Goal: Task Accomplishment & Management: Manage account settings

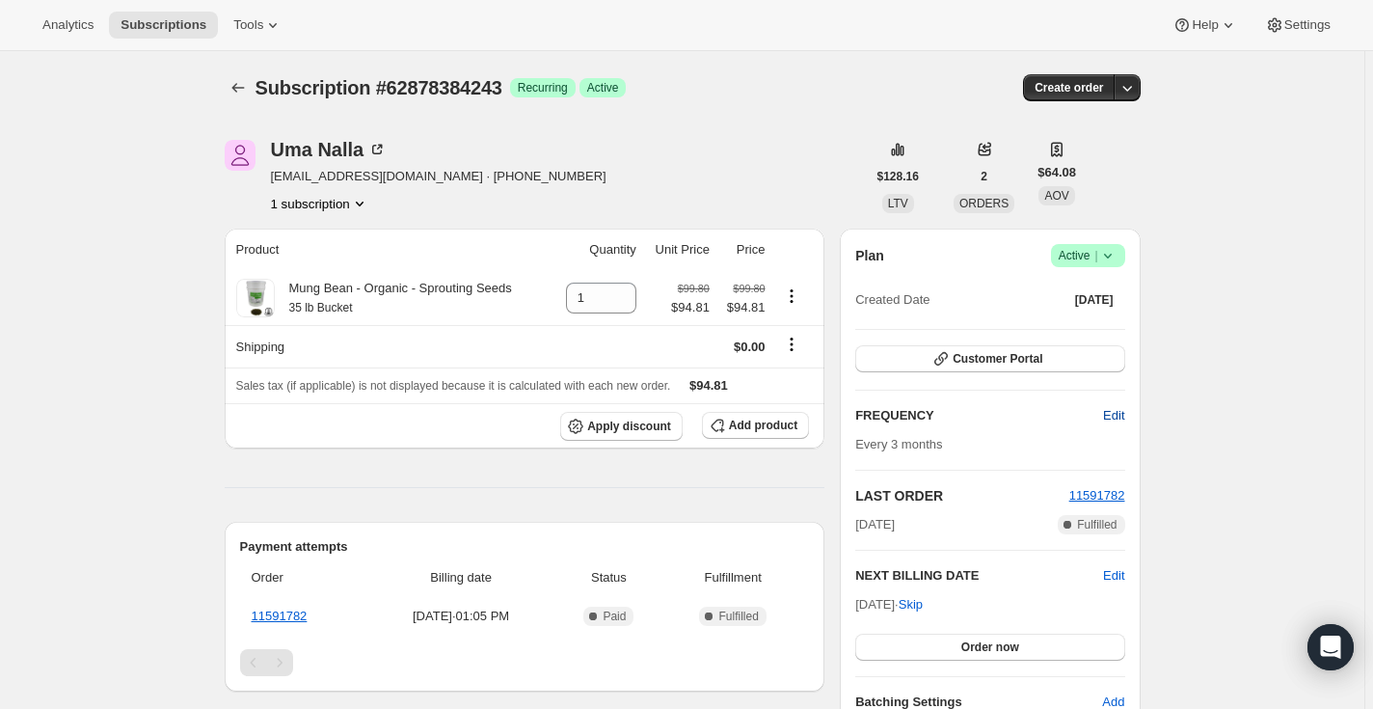
click at [1125, 416] on span "Edit" at bounding box center [1113, 415] width 21 height 19
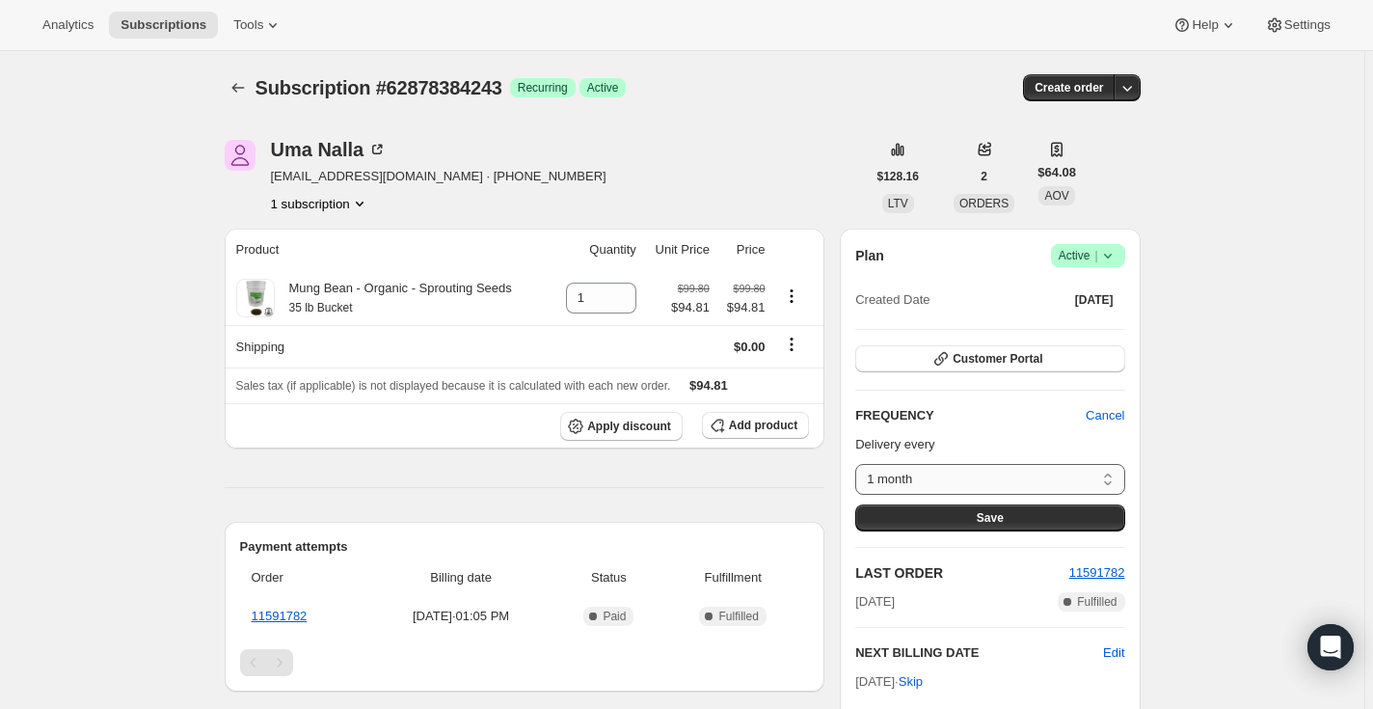
click at [856, 464] on select "1 month 3 month 6 month Custom..." at bounding box center [990, 479] width 269 height 31
select select "MONTH#6"
click option "6 month" at bounding box center [0, 0] width 0 height 0
click at [996, 517] on span "Save" at bounding box center [990, 517] width 27 height 15
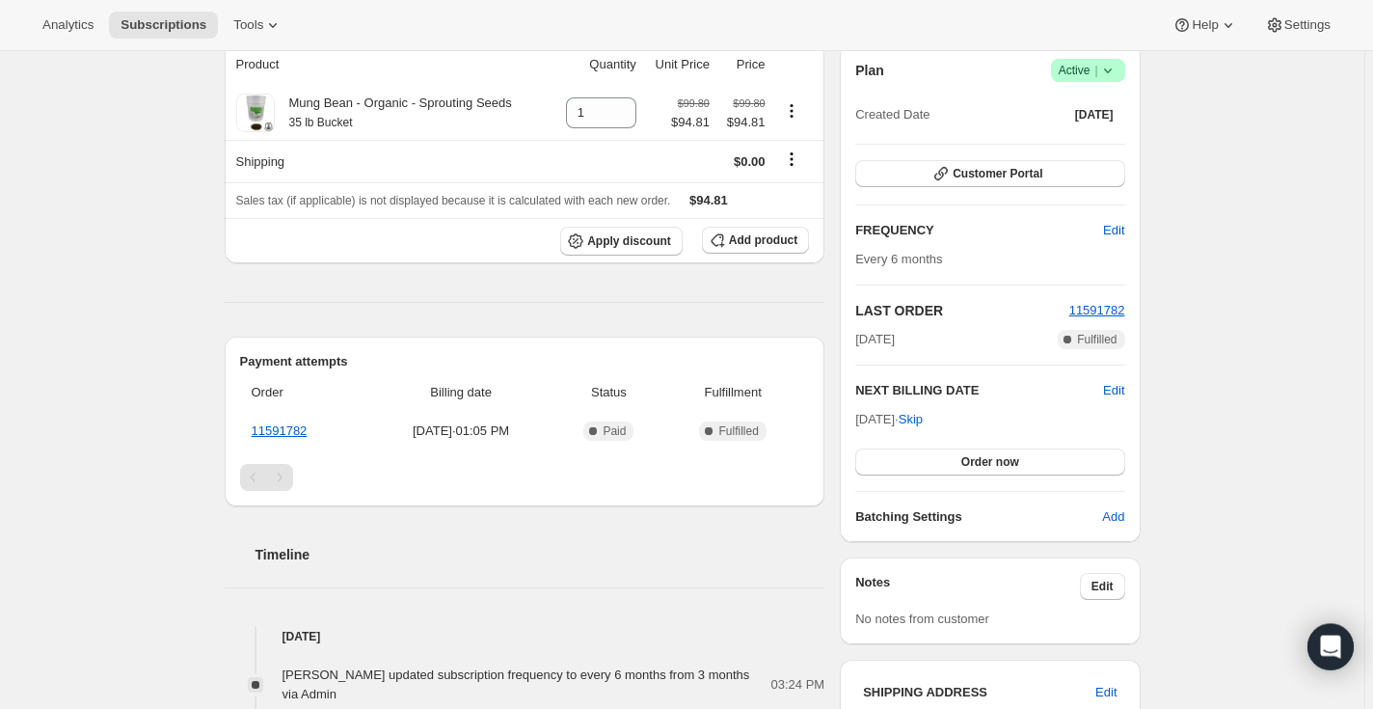
scroll to position [295, 0]
click at [923, 418] on span "Skip" at bounding box center [911, 417] width 24 height 19
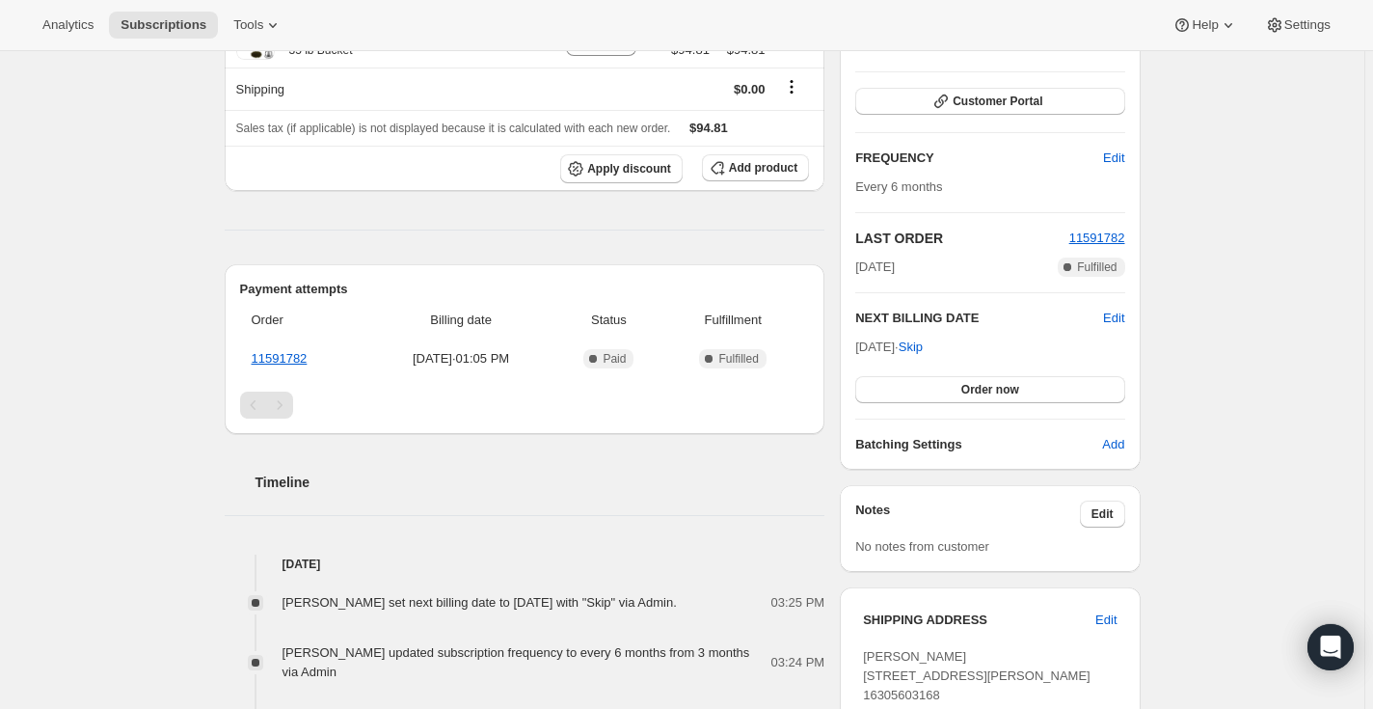
scroll to position [458, 0]
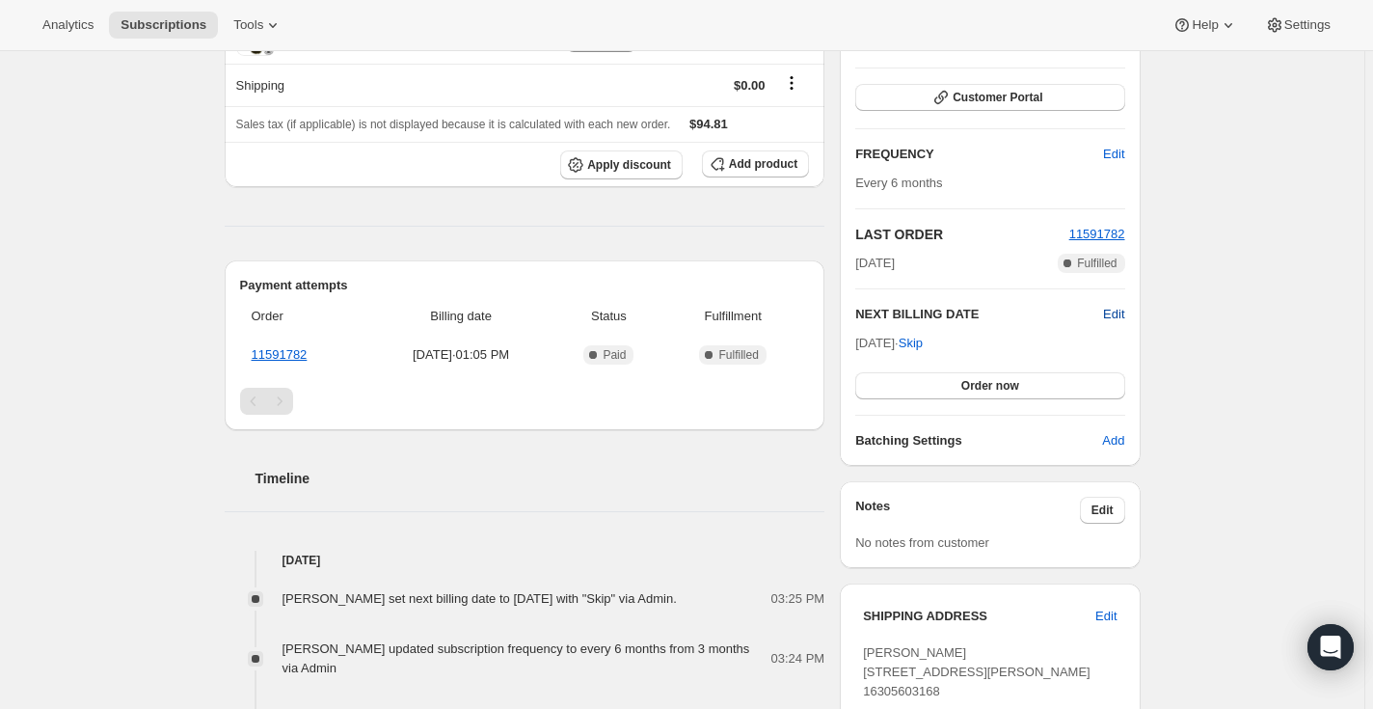
click at [1125, 316] on span "Edit" at bounding box center [1113, 314] width 21 height 19
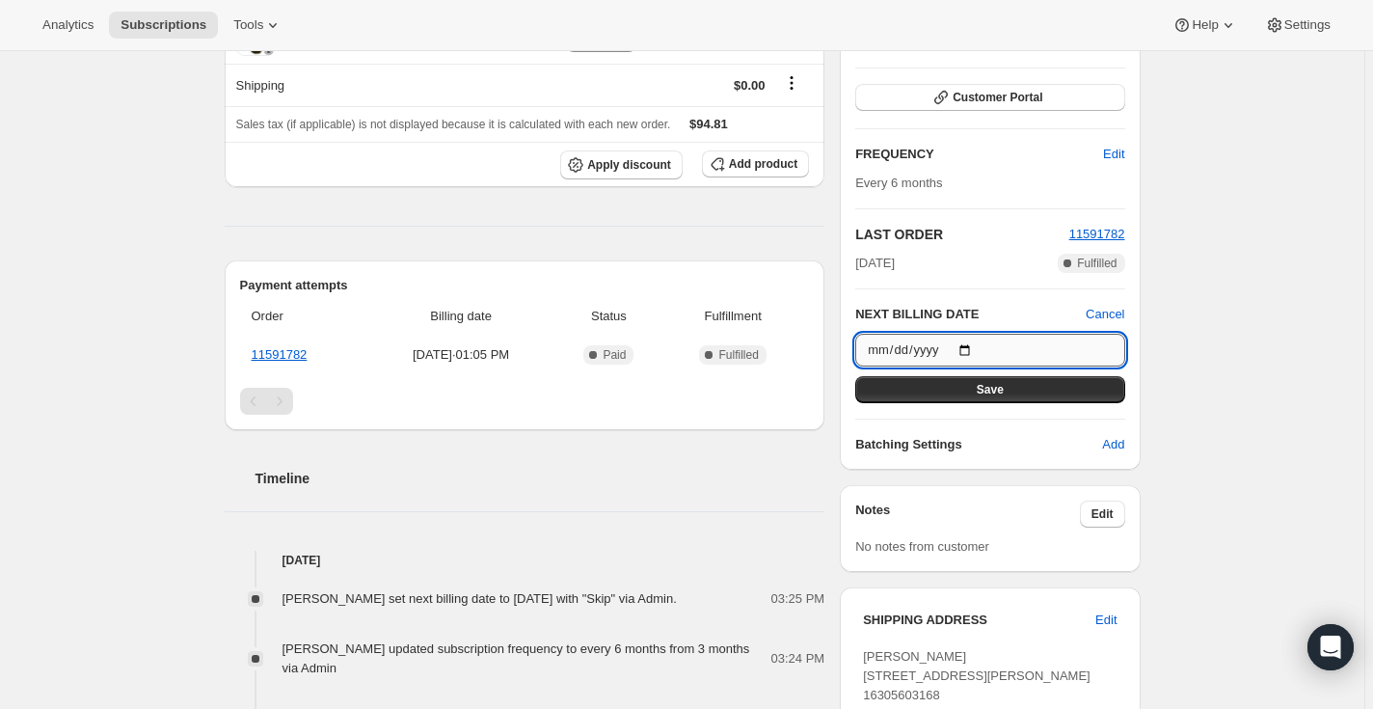
click at [889, 347] on input "[DATE]" at bounding box center [990, 350] width 269 height 33
type input "[DATE]"
click at [1002, 383] on span "Save" at bounding box center [990, 389] width 27 height 15
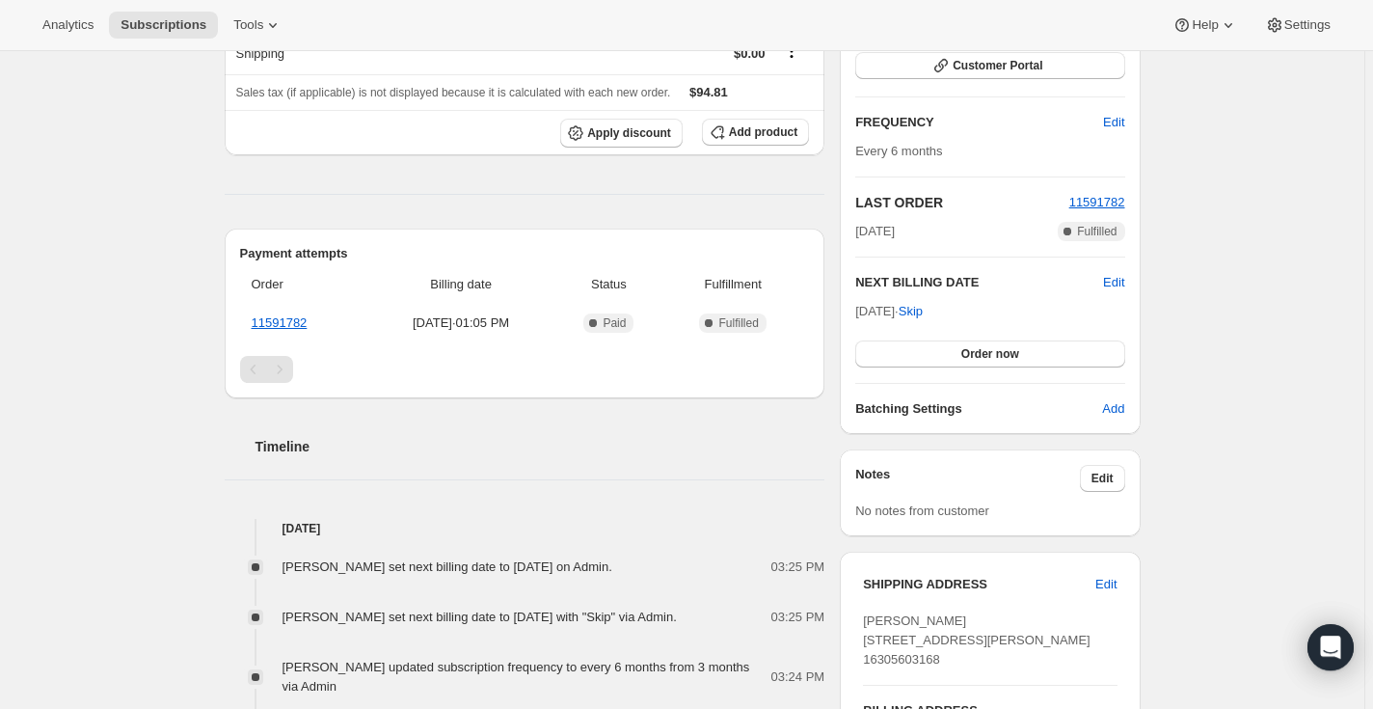
scroll to position [557, 0]
